Goal: Task Accomplishment & Management: Use online tool/utility

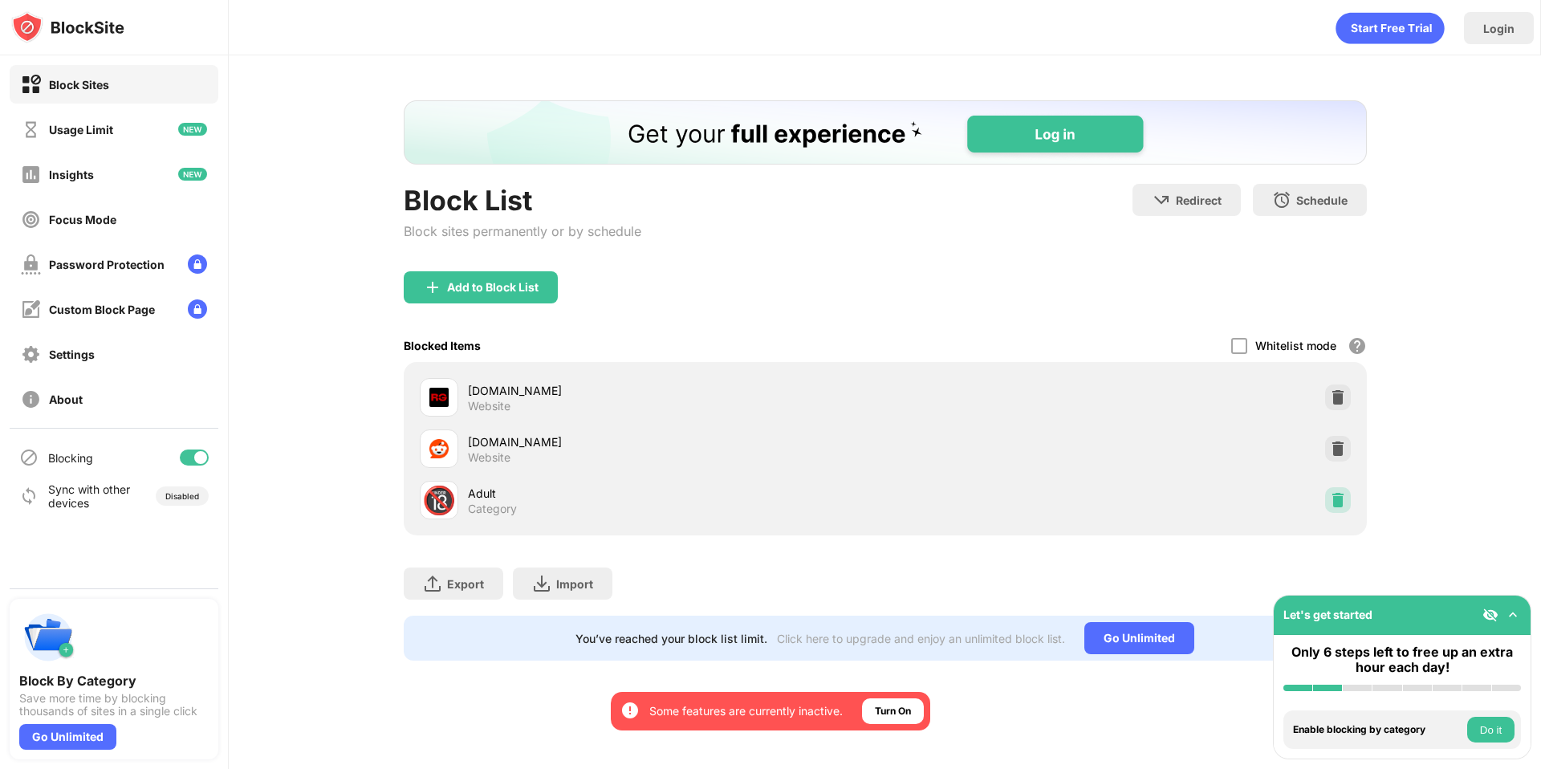
click at [1333, 492] on img at bounding box center [1338, 500] width 16 height 16
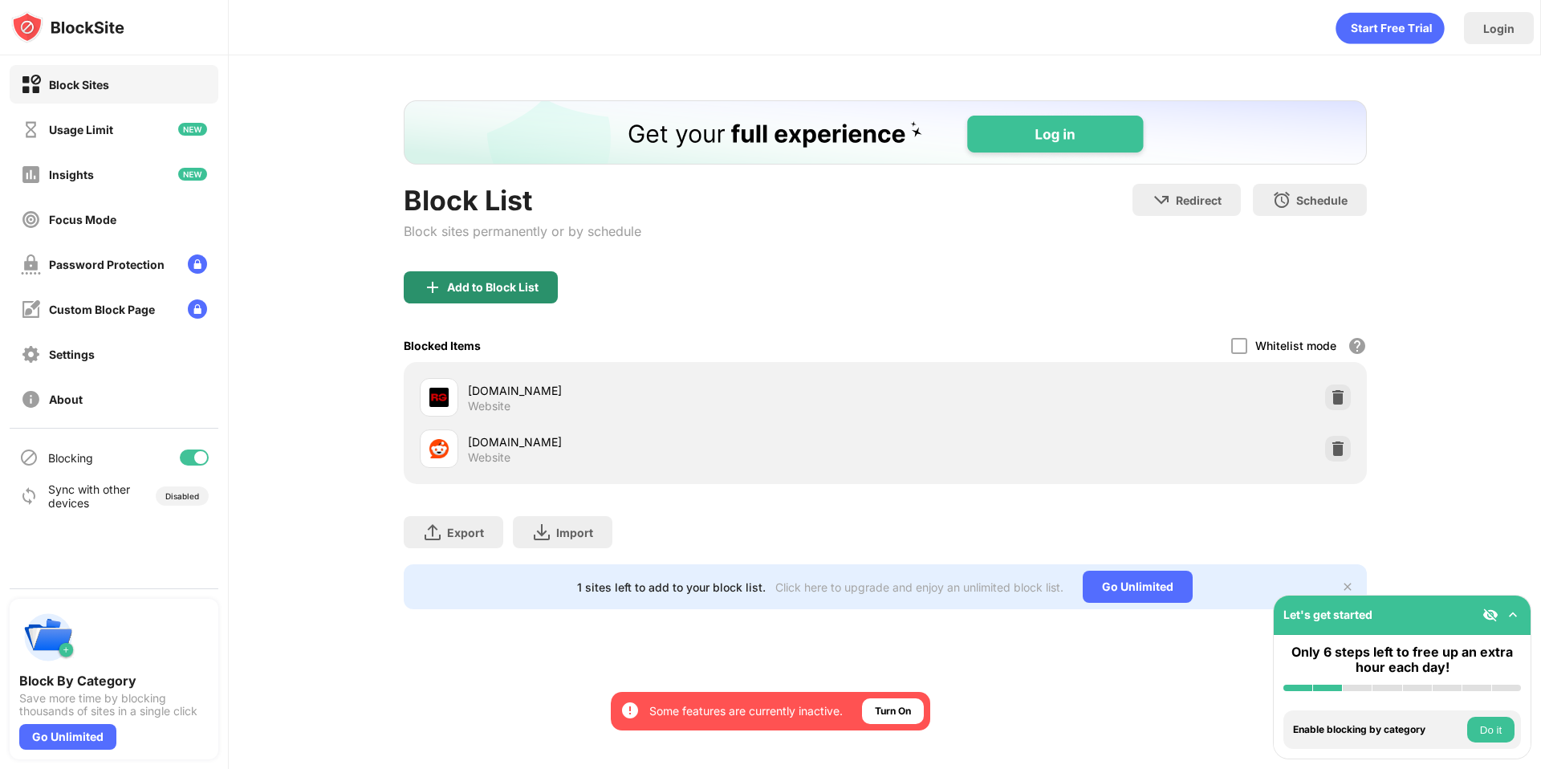
click at [525, 281] on div "Add to Block List" at bounding box center [492, 287] width 91 height 13
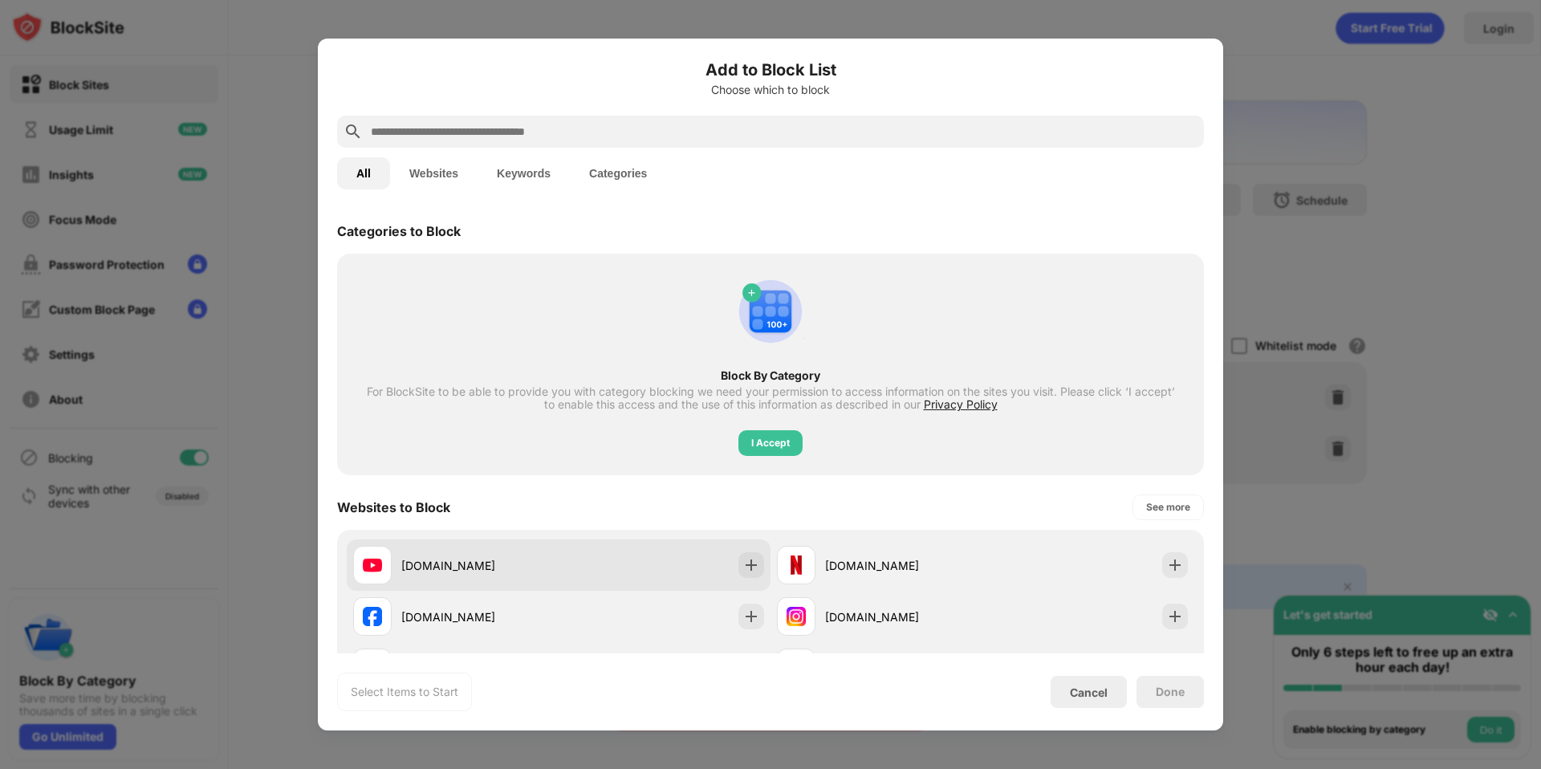
click at [739, 578] on div "[DOMAIN_NAME]" at bounding box center [559, 564] width 424 height 51
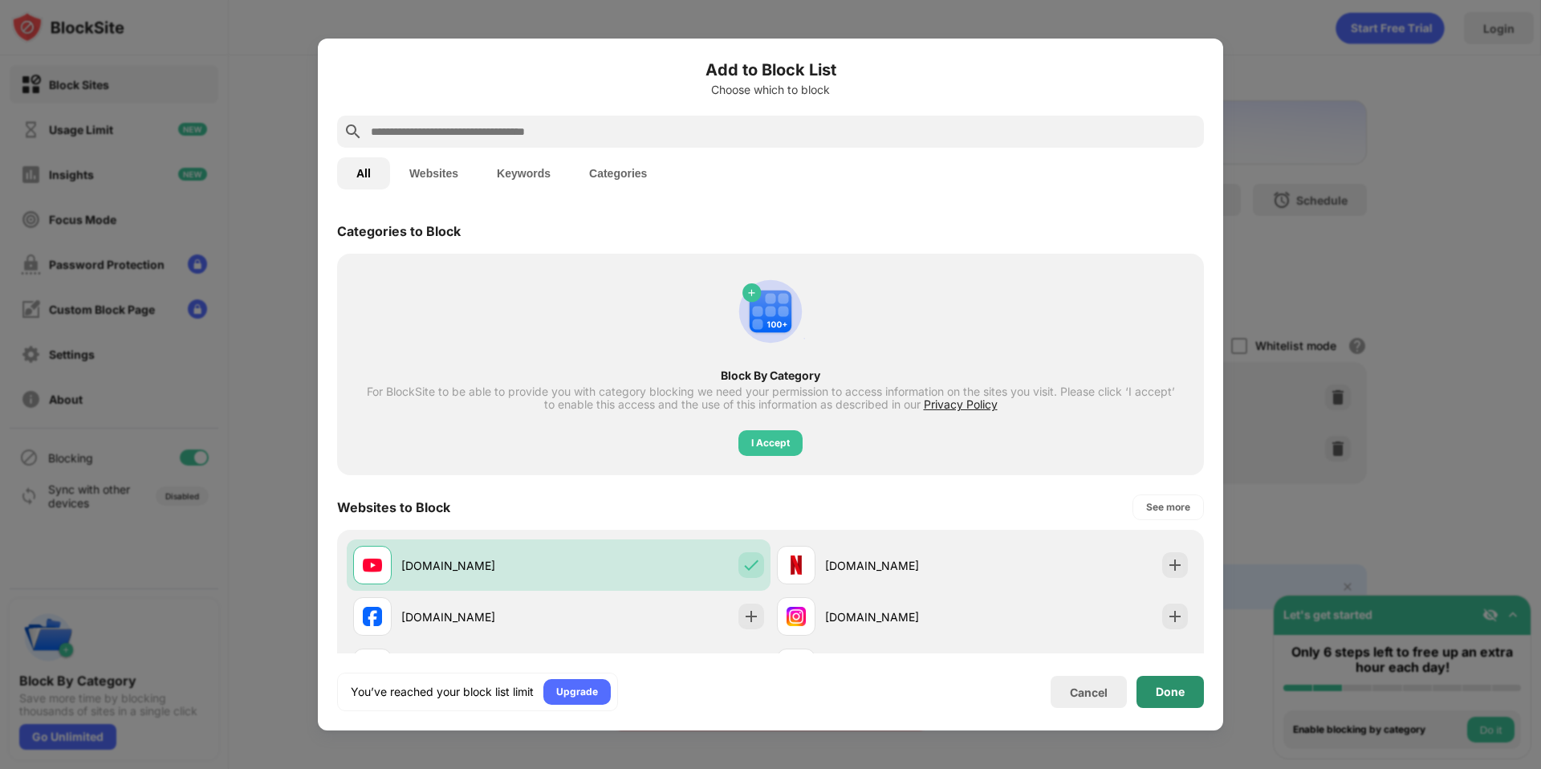
click at [1175, 693] on div "Done" at bounding box center [1170, 691] width 29 height 13
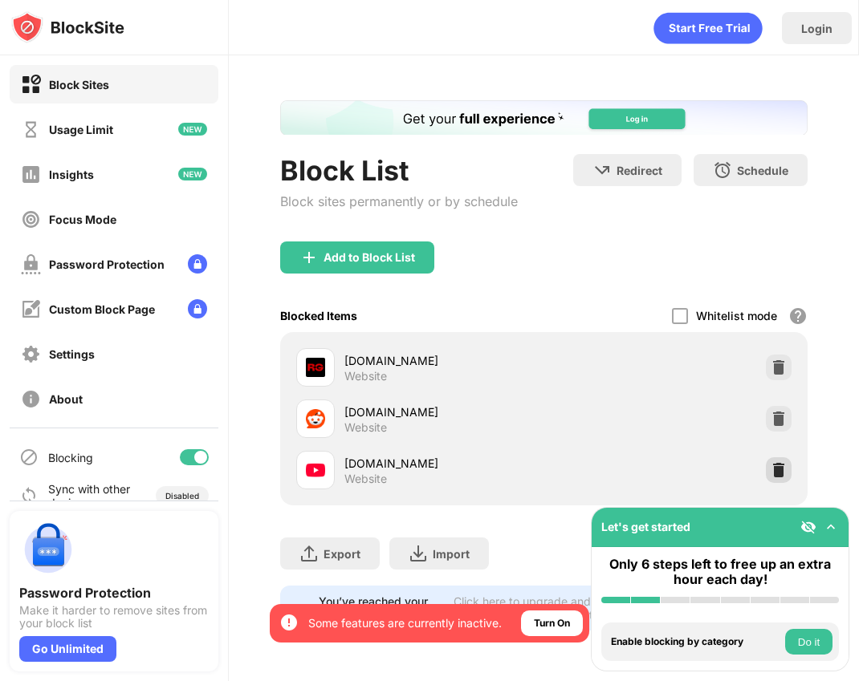
click at [770, 462] on img at bounding box center [778, 470] width 16 height 16
